Goal: Task Accomplishment & Management: Complete application form

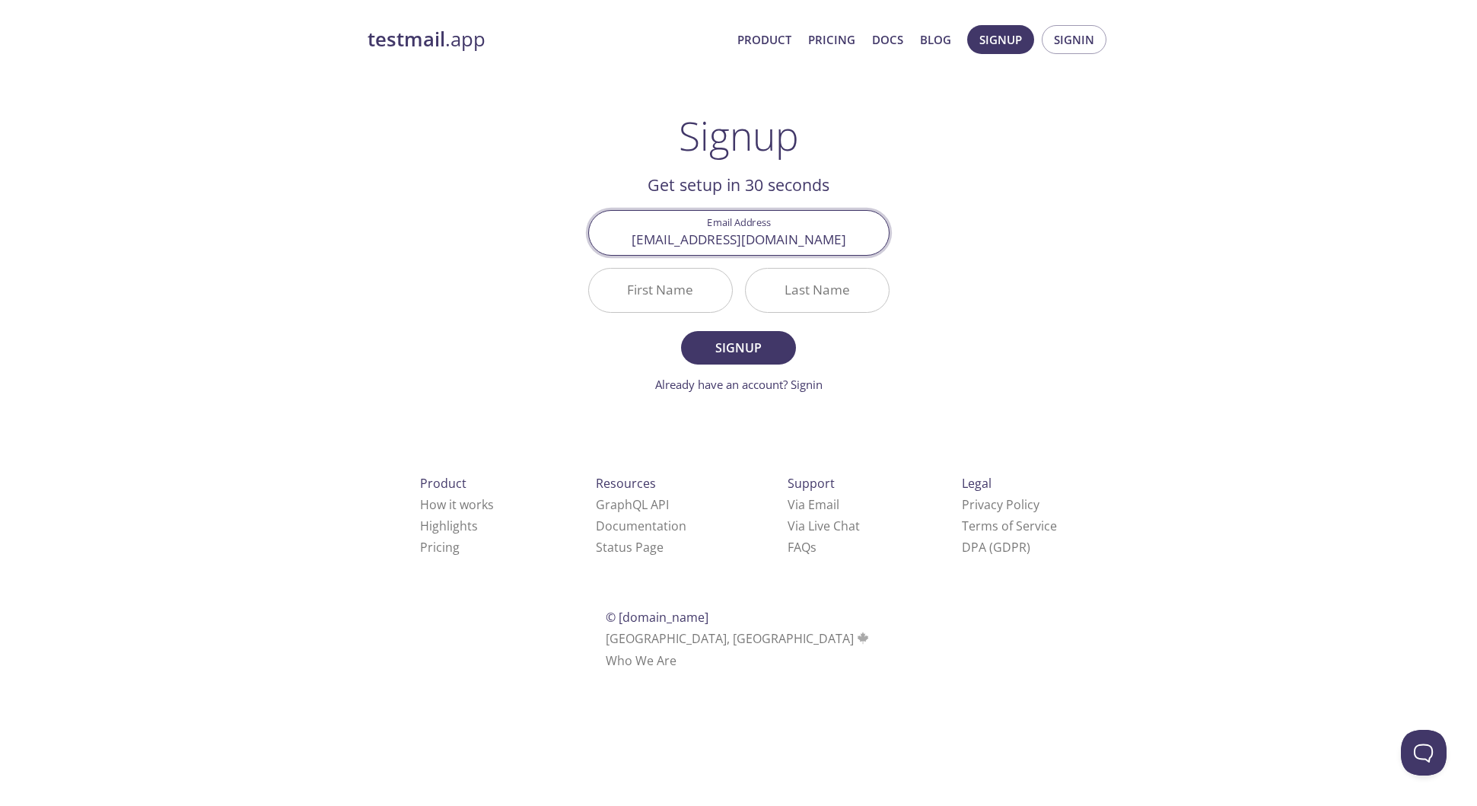
click at [681, 294] on input "First Name" at bounding box center [660, 290] width 143 height 43
type input "[PERSON_NAME]"
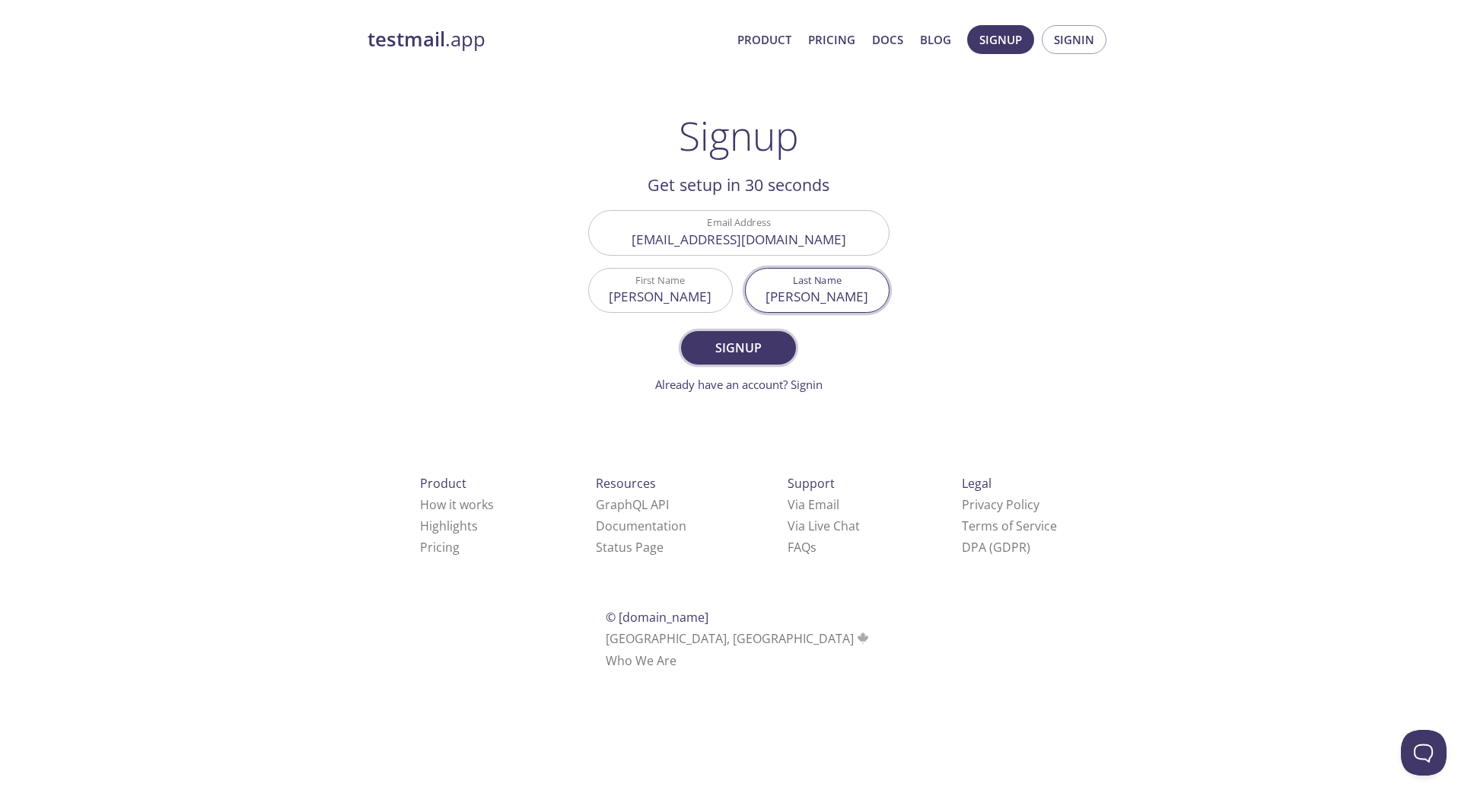
type input "[PERSON_NAME]"
click at [740, 344] on span "Signup" at bounding box center [738, 347] width 81 height 21
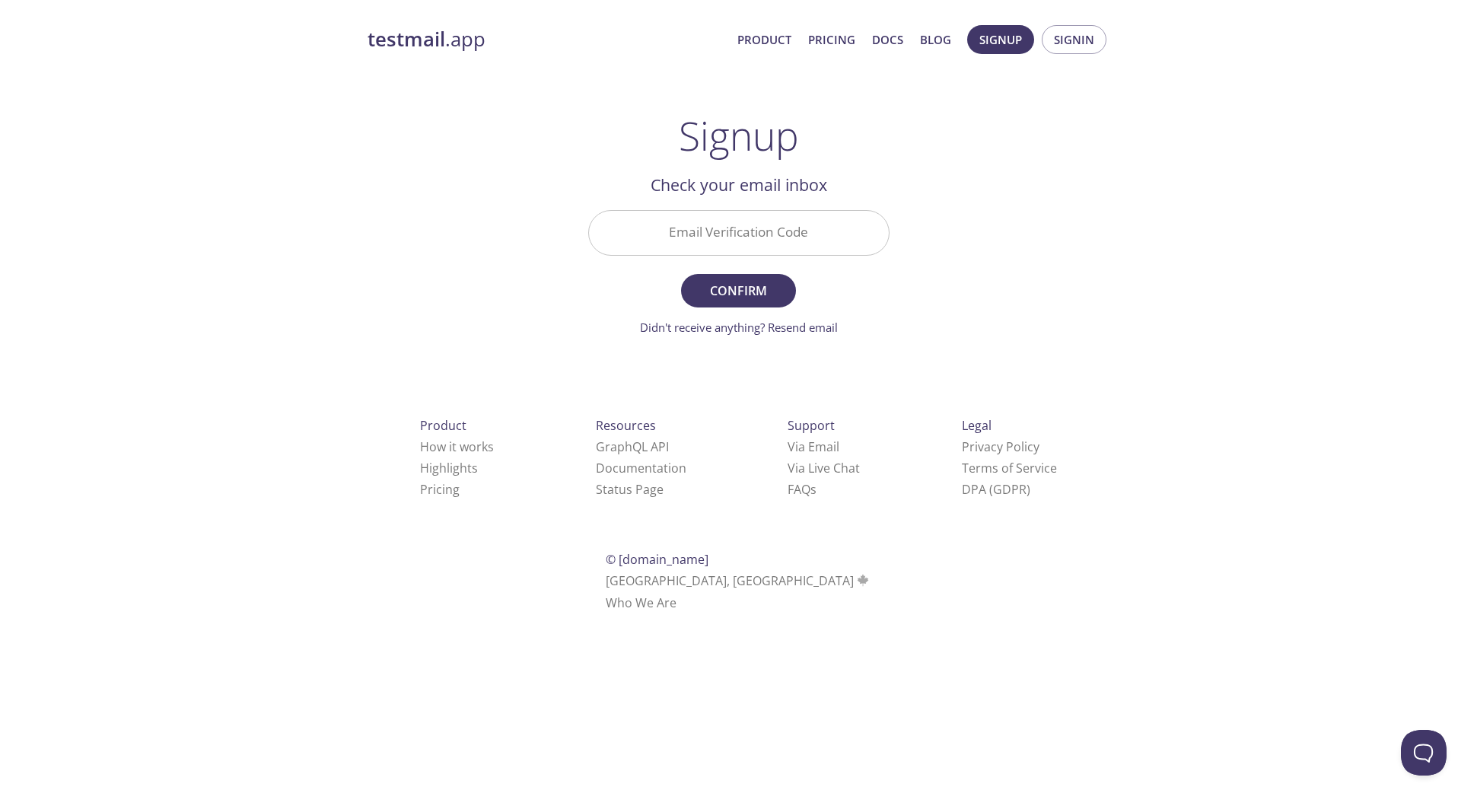
click at [765, 221] on input "Email Verification Code" at bounding box center [739, 232] width 300 height 43
paste input "F4BQQZ6"
type input "F4BQQZ6"
click at [754, 298] on span "Confirm" at bounding box center [738, 290] width 81 height 21
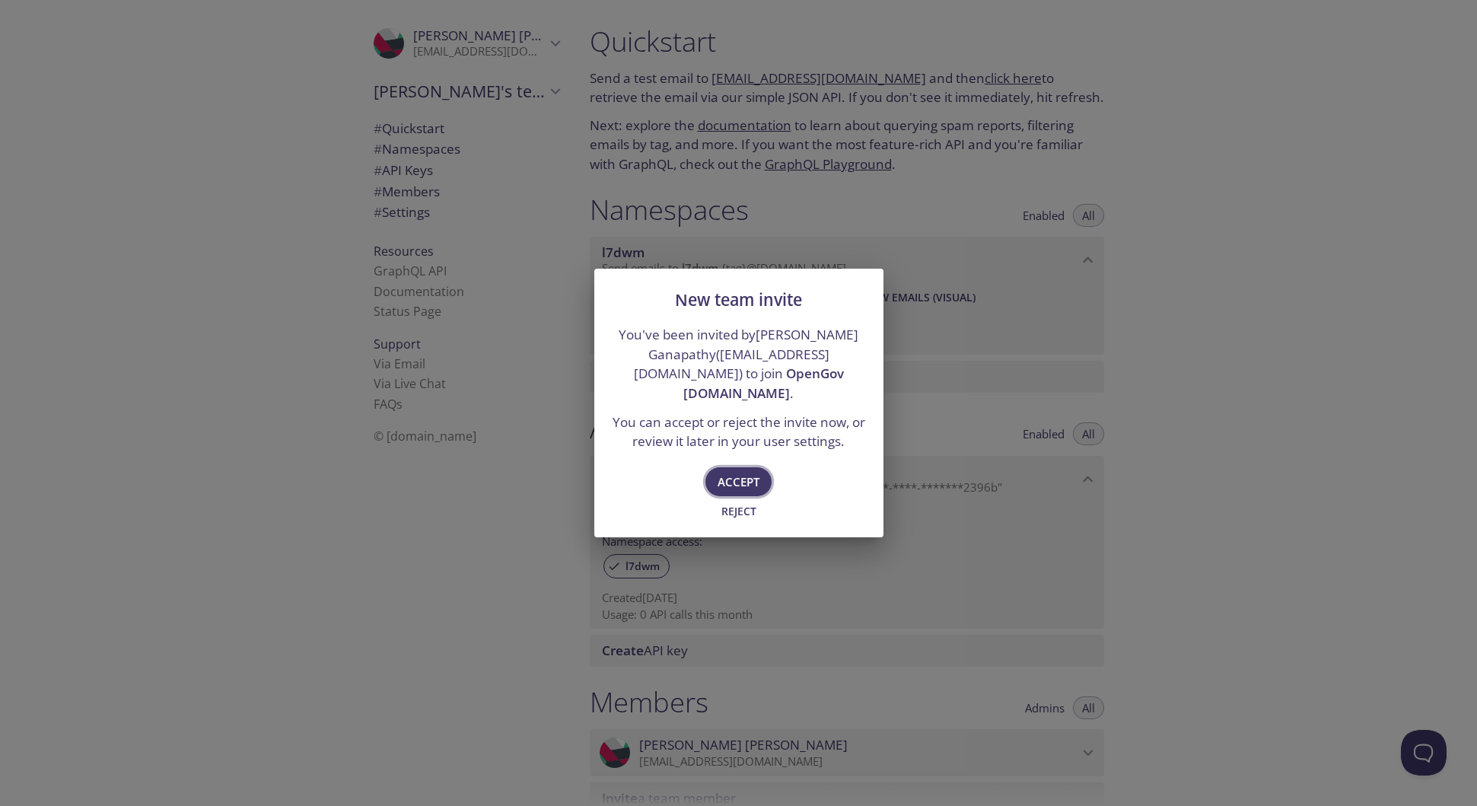
click at [742, 472] on span "Accept" at bounding box center [739, 482] width 42 height 20
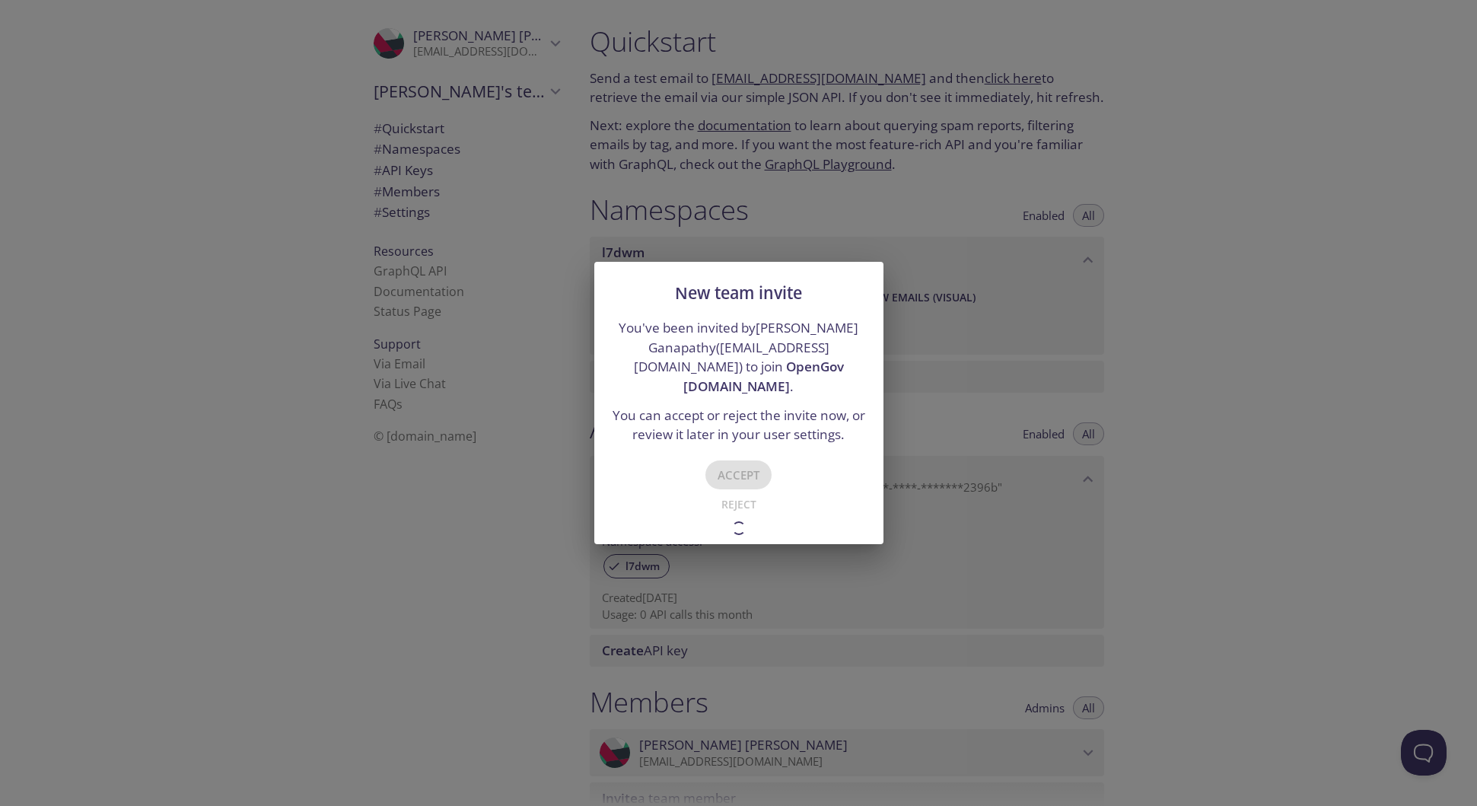
type input "OpenGov [DOMAIN_NAME]"
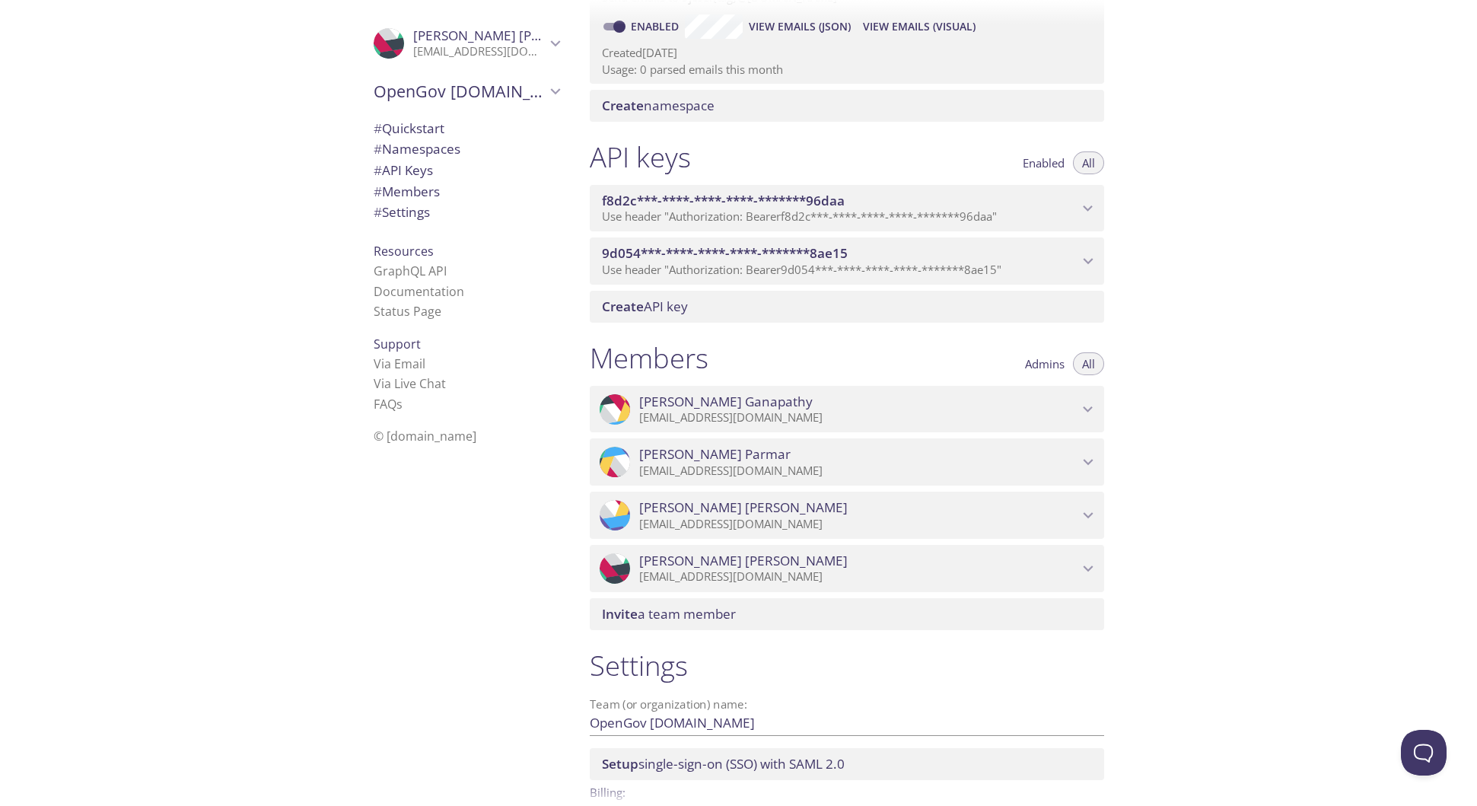
scroll to position [382, 0]
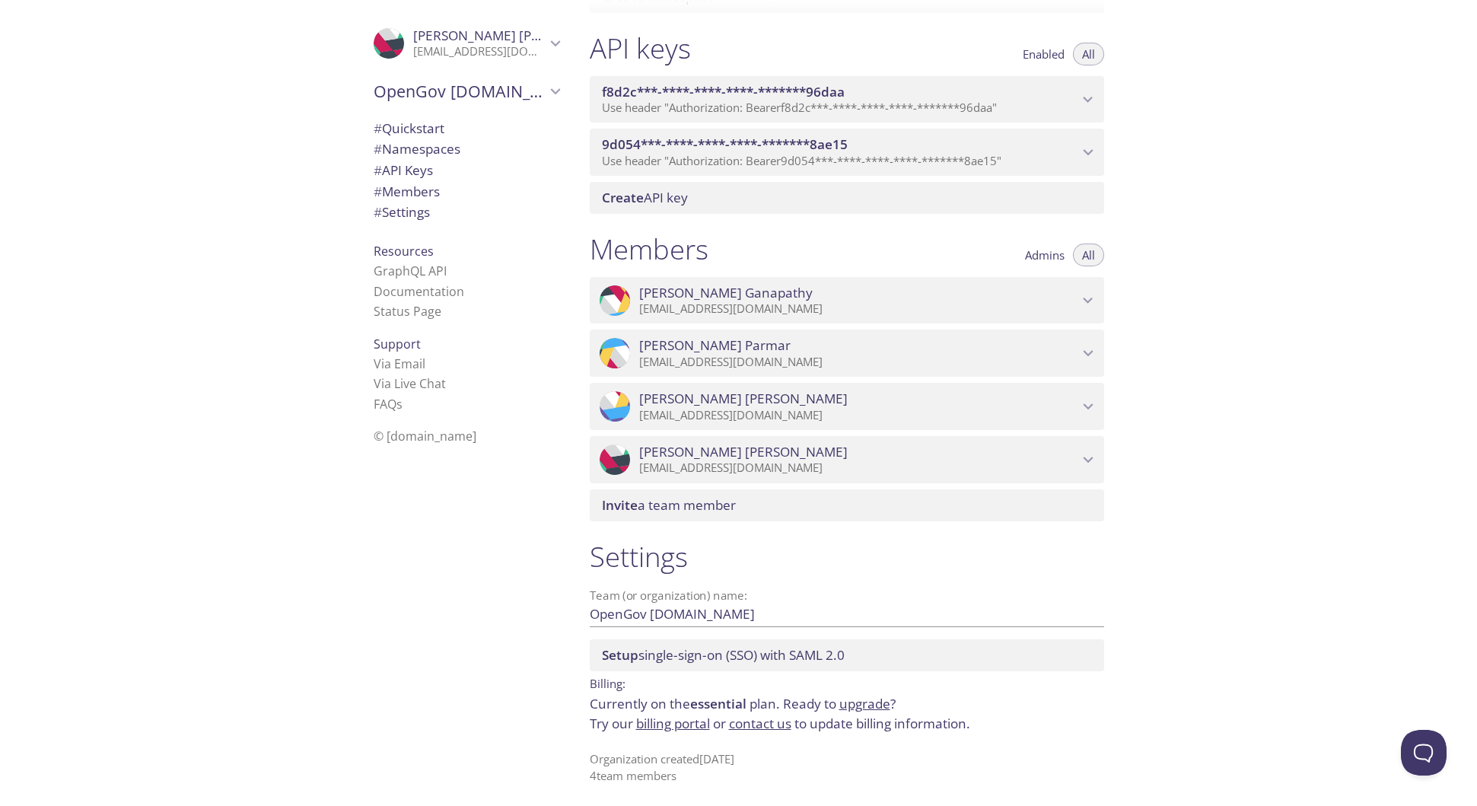
scroll to position [382, 0]
click at [687, 658] on span "Setup single-sign-on (SSO) with [PERSON_NAME] 2.0" at bounding box center [723, 653] width 243 height 18
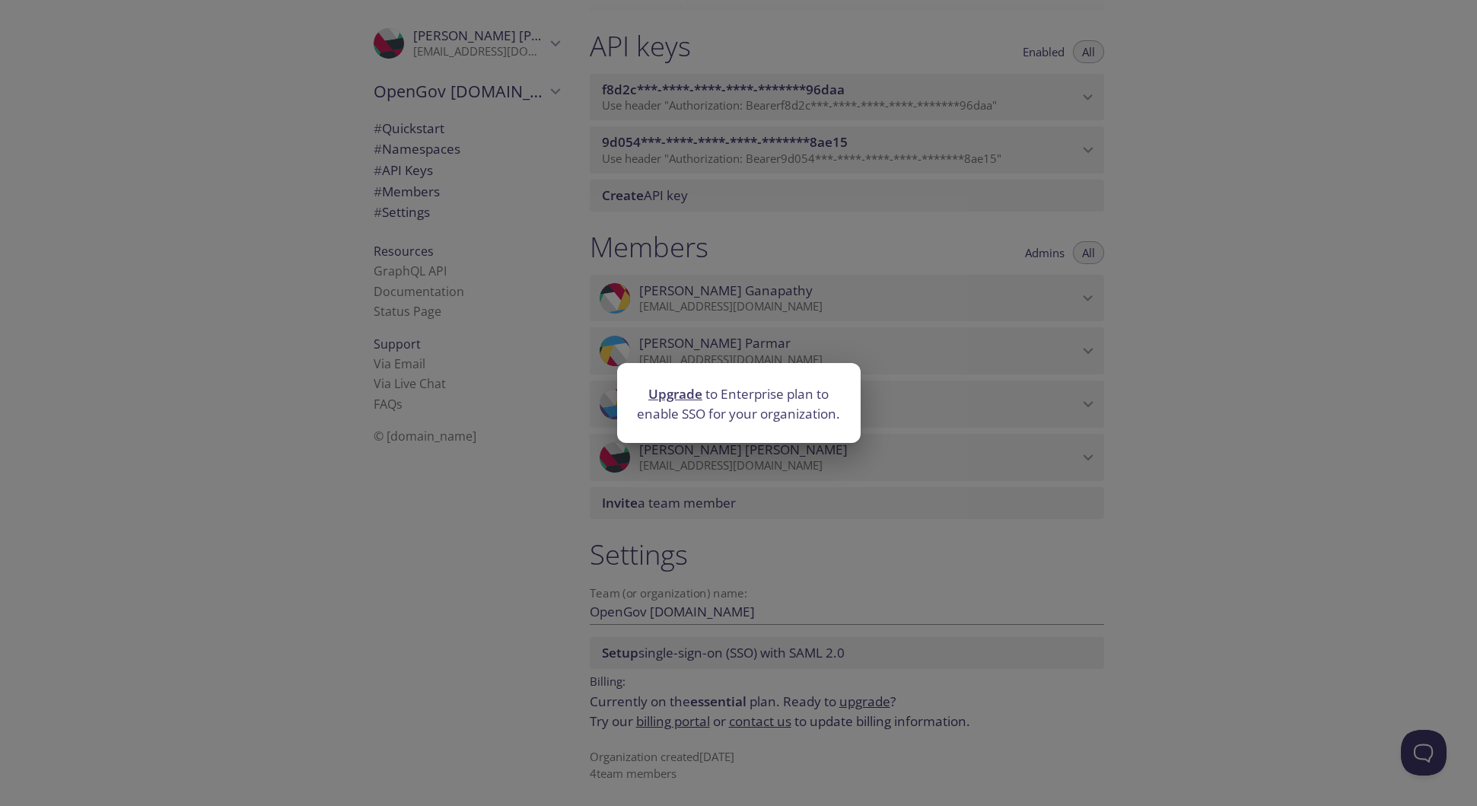
click at [1281, 497] on div "Upgrade to Enterprise plan to enable SSO for your organization." at bounding box center [738, 403] width 1477 height 806
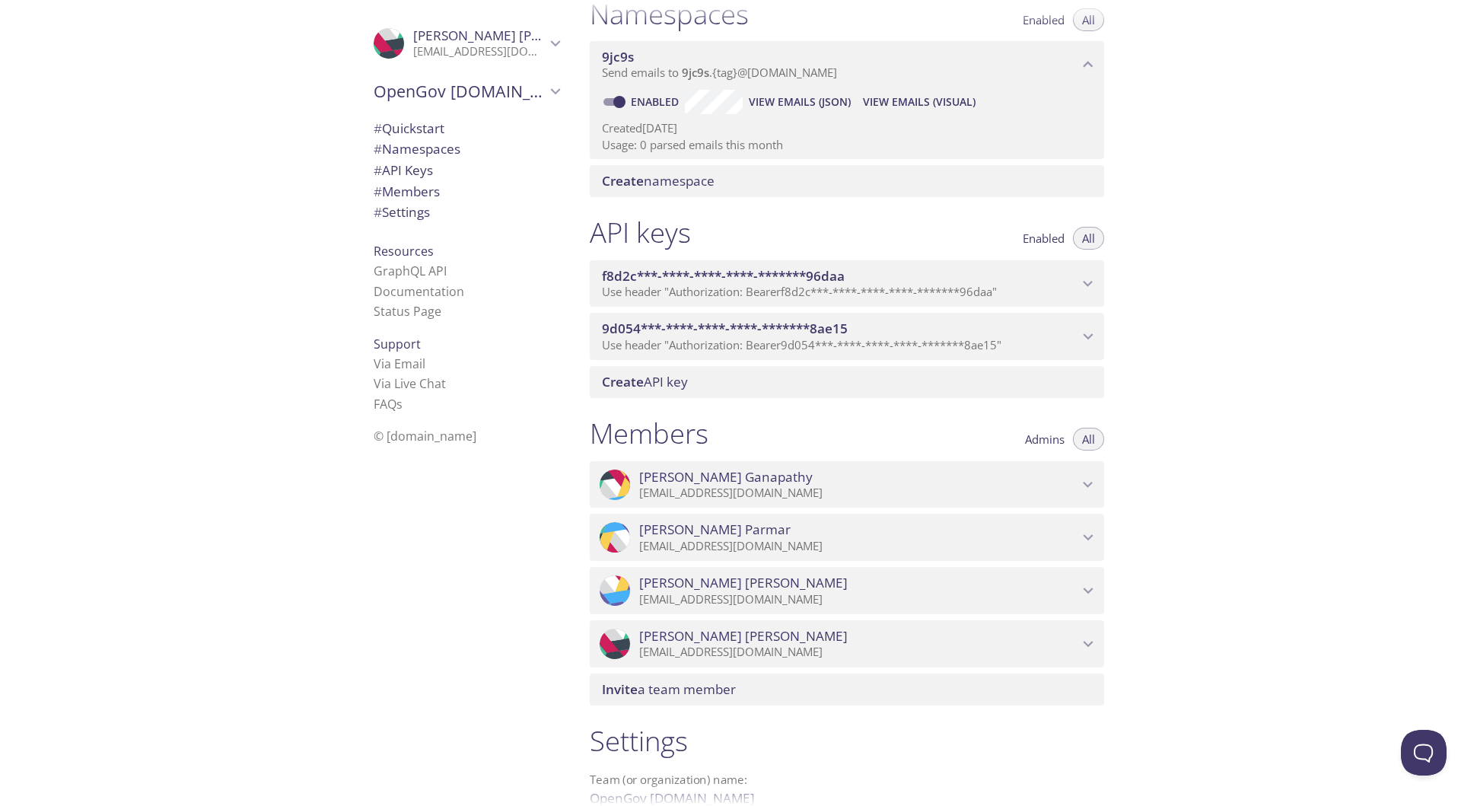
scroll to position [0, 0]
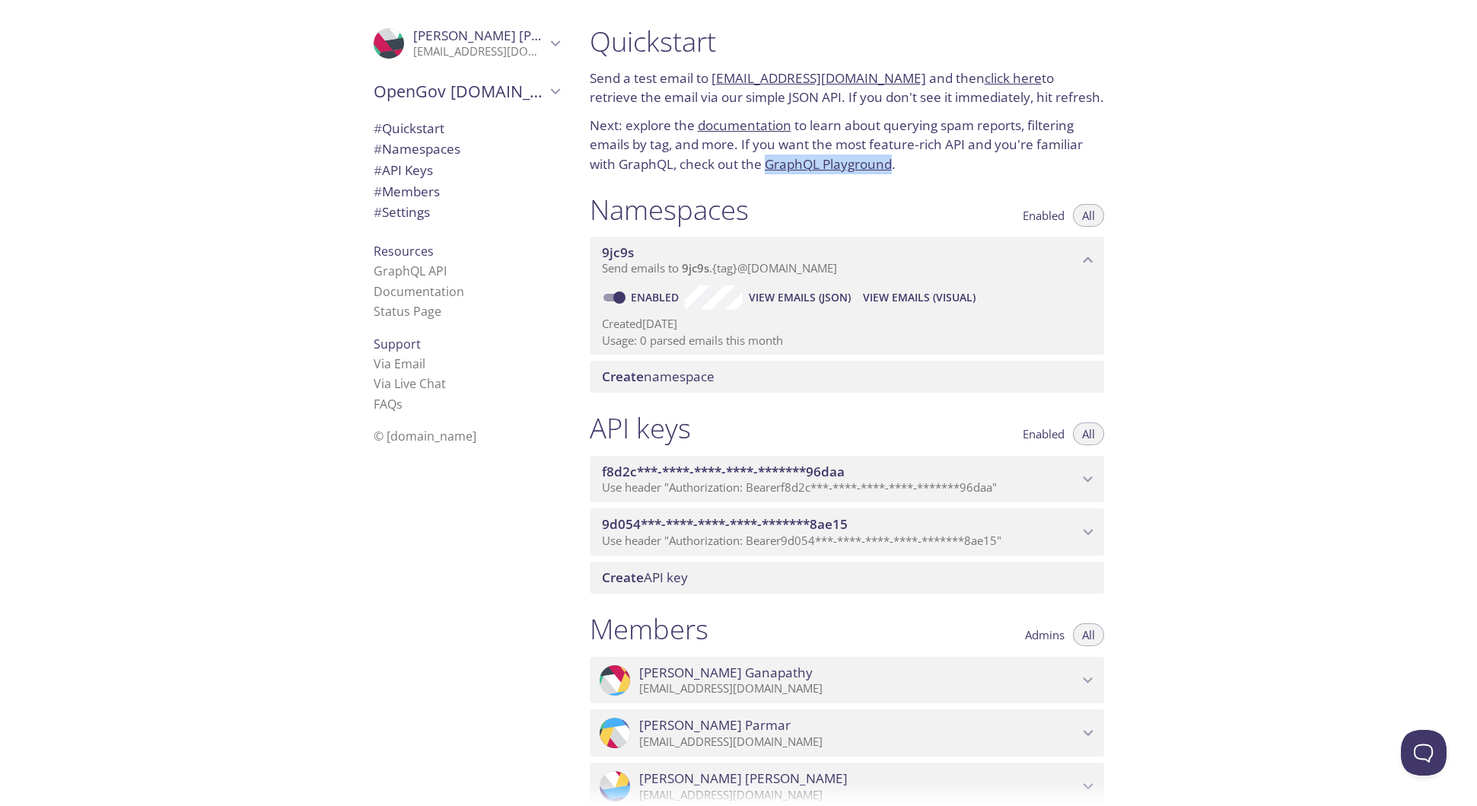
drag, startPoint x: 895, startPoint y: 78, endPoint x: 821, endPoint y: 75, distance: 74.7
click at [821, 75] on p "Send a test email to [EMAIL_ADDRESS][DOMAIN_NAME] and then click here to retrie…" at bounding box center [847, 88] width 515 height 39
copy link "[DOMAIN_NAME]"
